Goal: Entertainment & Leisure: Consume media (video, audio)

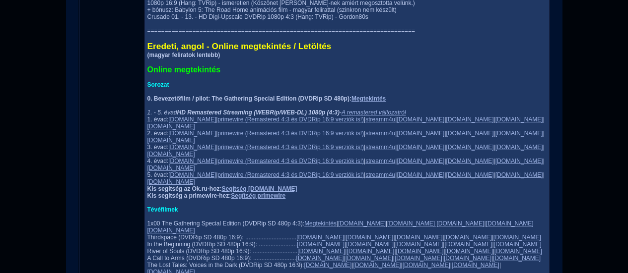
scroll to position [645, 0]
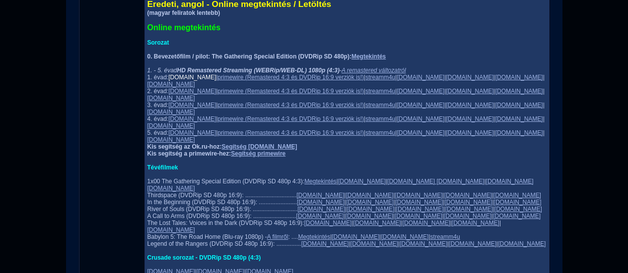
click at [168, 81] on link "[DOMAIN_NAME]" at bounding box center [192, 77] width 48 height 7
click at [217, 81] on link "primewire (Remastered 4:3 és DVDRip 16:9 verziók is!)" at bounding box center [290, 77] width 146 height 7
click at [365, 81] on link "streamm4u" at bounding box center [380, 77] width 30 height 7
click at [398, 81] on link "[DOMAIN_NAME]" at bounding box center [421, 77] width 48 height 7
click at [446, 81] on link "[DOMAIN_NAME]" at bounding box center [470, 77] width 48 height 7
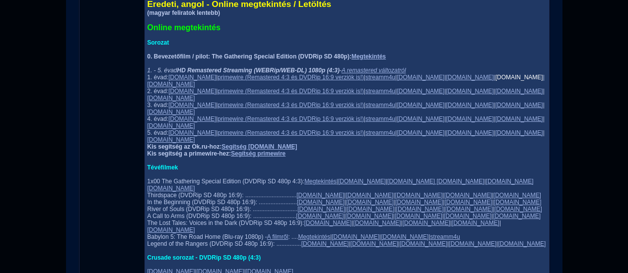
click at [495, 81] on link "[DOMAIN_NAME]" at bounding box center [519, 77] width 48 height 7
click at [195, 88] on link "[DOMAIN_NAME]" at bounding box center [171, 84] width 48 height 7
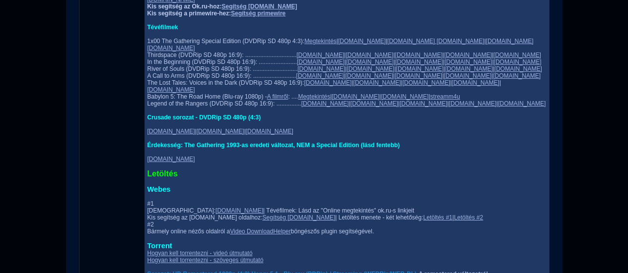
scroll to position [794, 0]
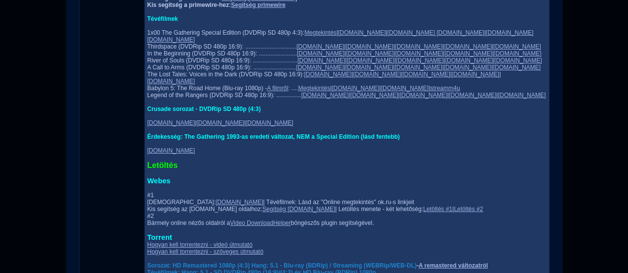
click at [147, 161] on span "Letöltés" at bounding box center [162, 165] width 30 height 8
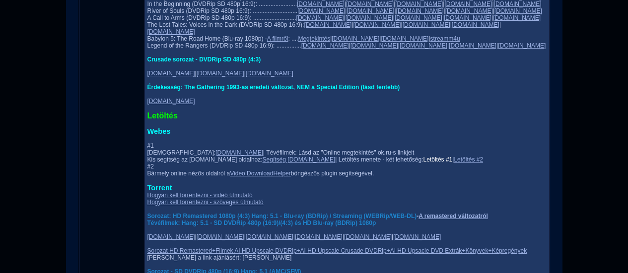
click at [423, 156] on link "Letöltés #1" at bounding box center [437, 159] width 29 height 7
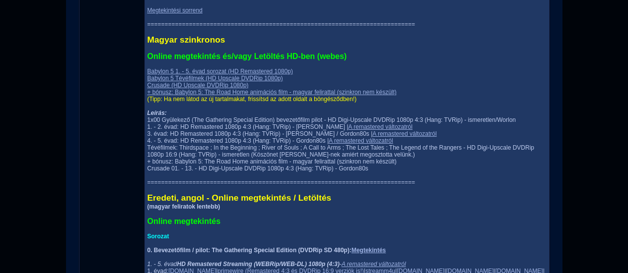
scroll to position [298, 0]
